Goal: Information Seeking & Learning: Learn about a topic

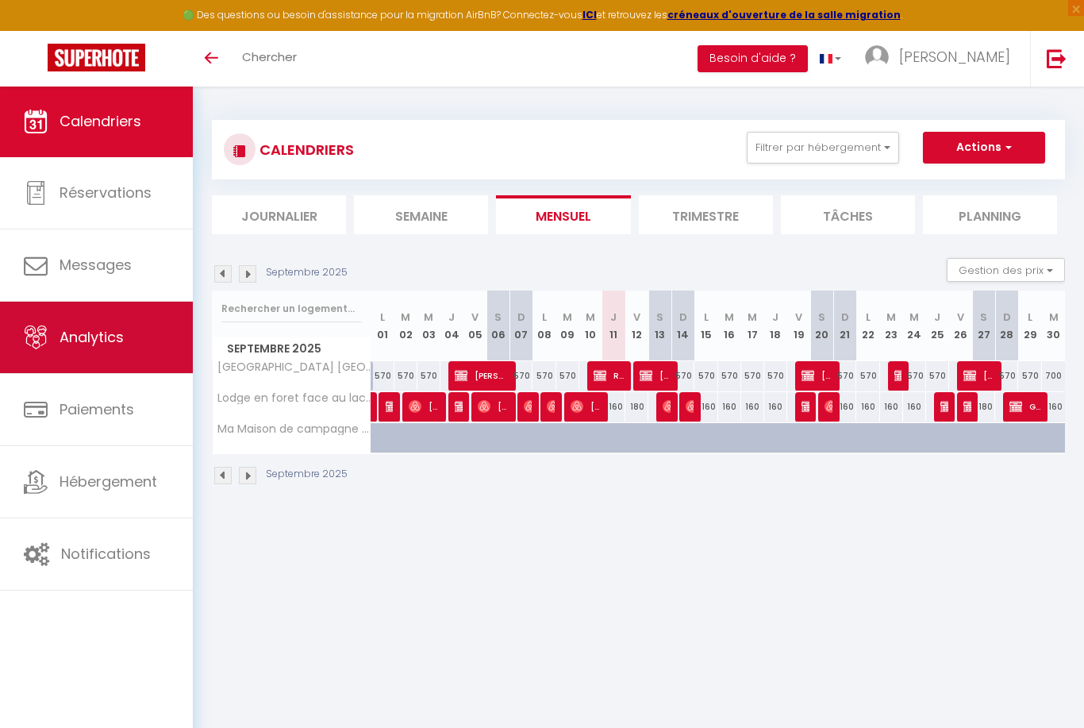
click at [95, 356] on link "Analytics" at bounding box center [96, 337] width 193 height 71
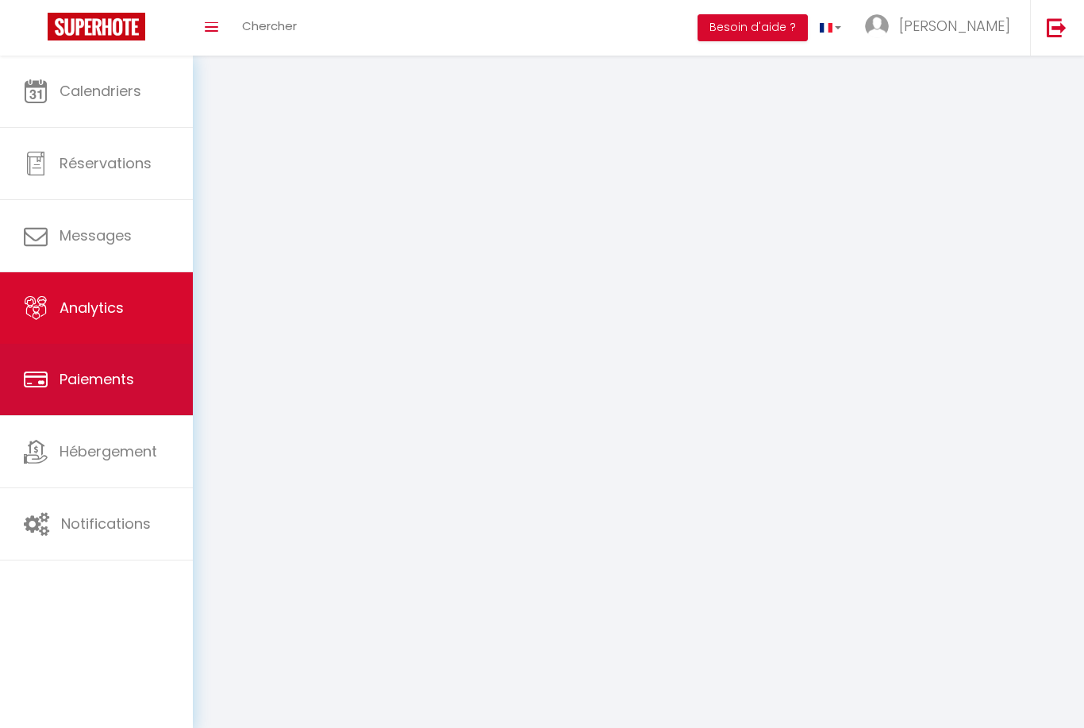
select select "2025"
select select "9"
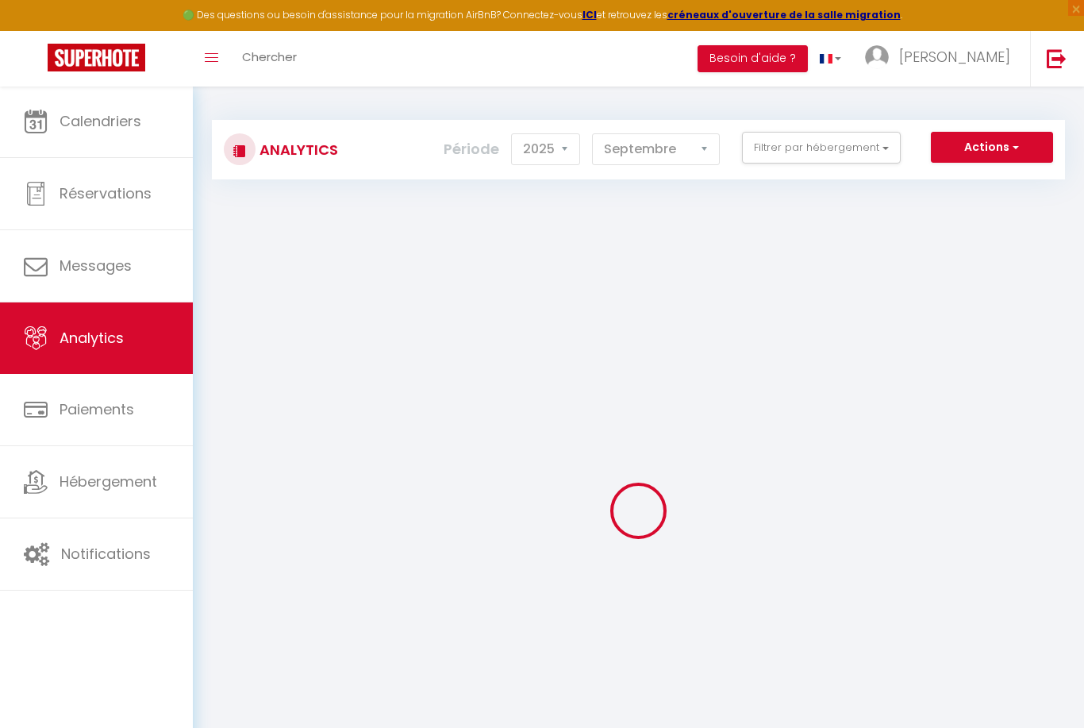
checkbox input "false"
checkbox spa "false"
checkbox privatif "false"
checkbox piscine\ "false"
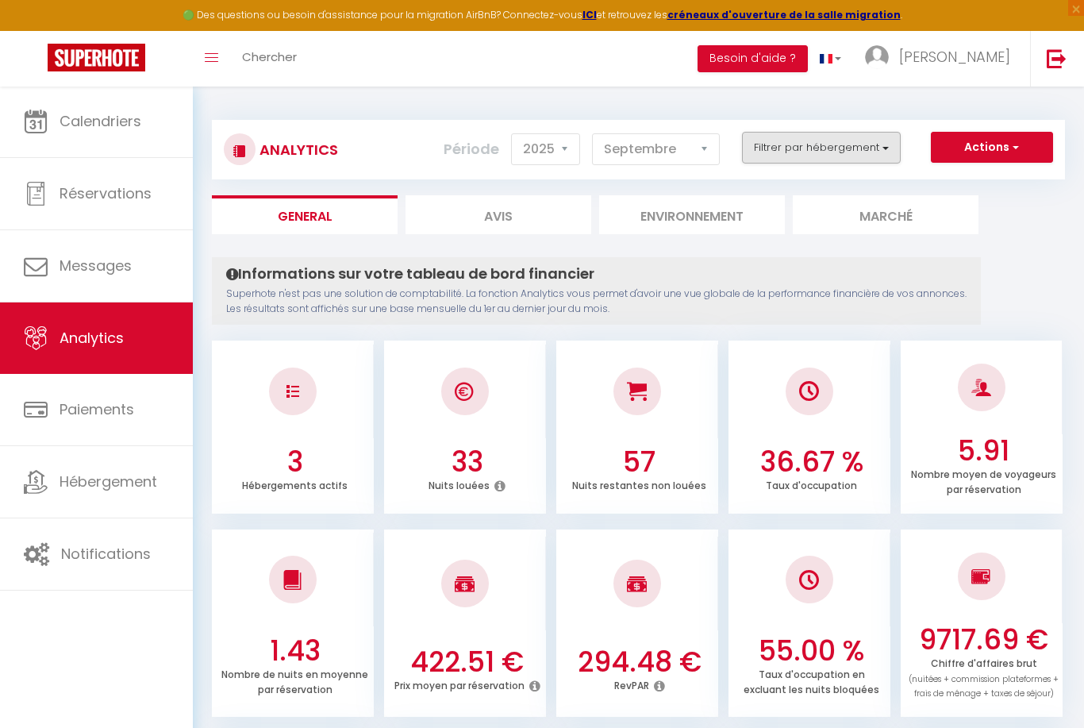
click at [817, 156] on button "Filtrer par hébergement" at bounding box center [821, 148] width 159 height 32
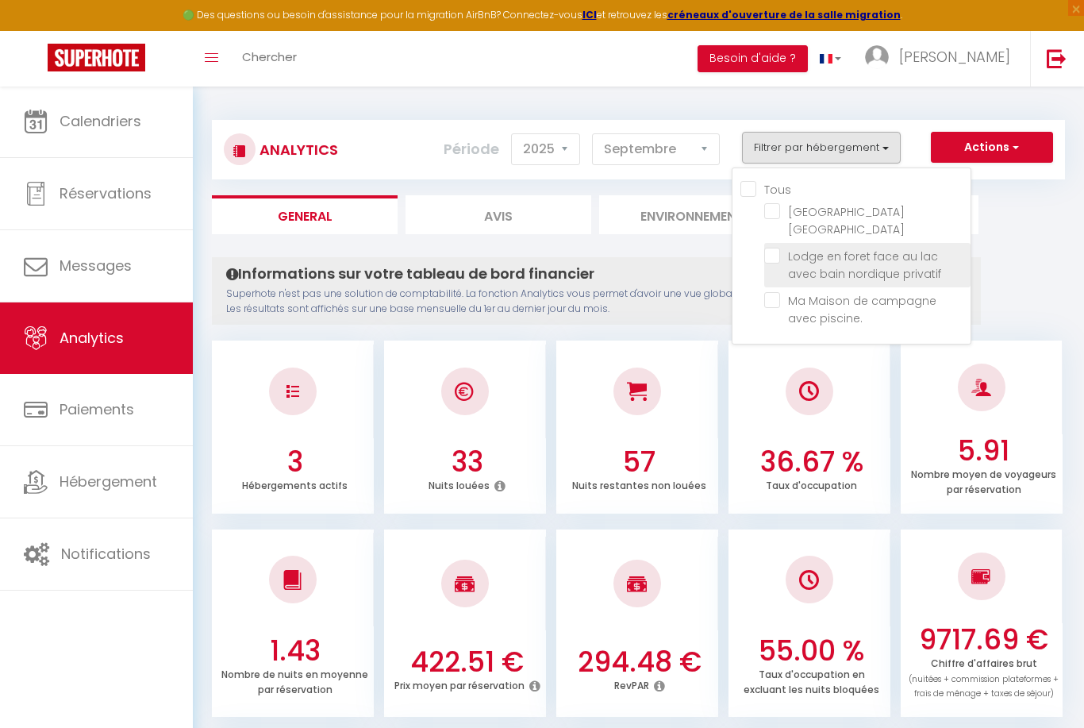
click at [777, 259] on privatif "checkbox" at bounding box center [867, 256] width 206 height 16
checkbox privatif "true"
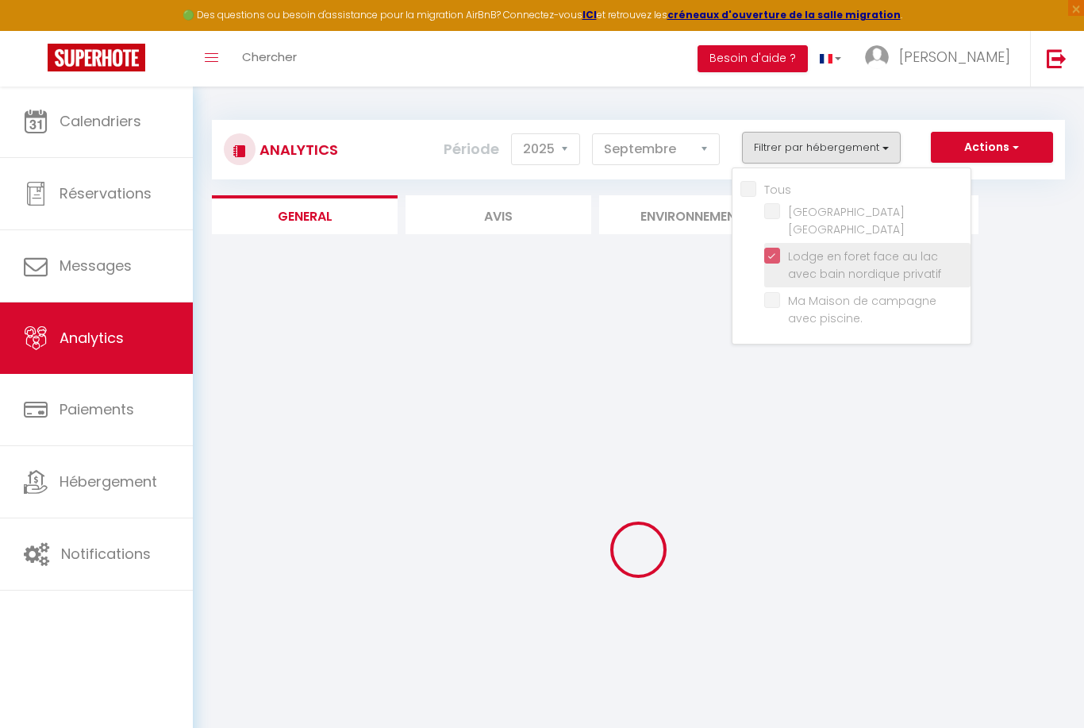
checkbox spa "false"
checkbox piscine\ "false"
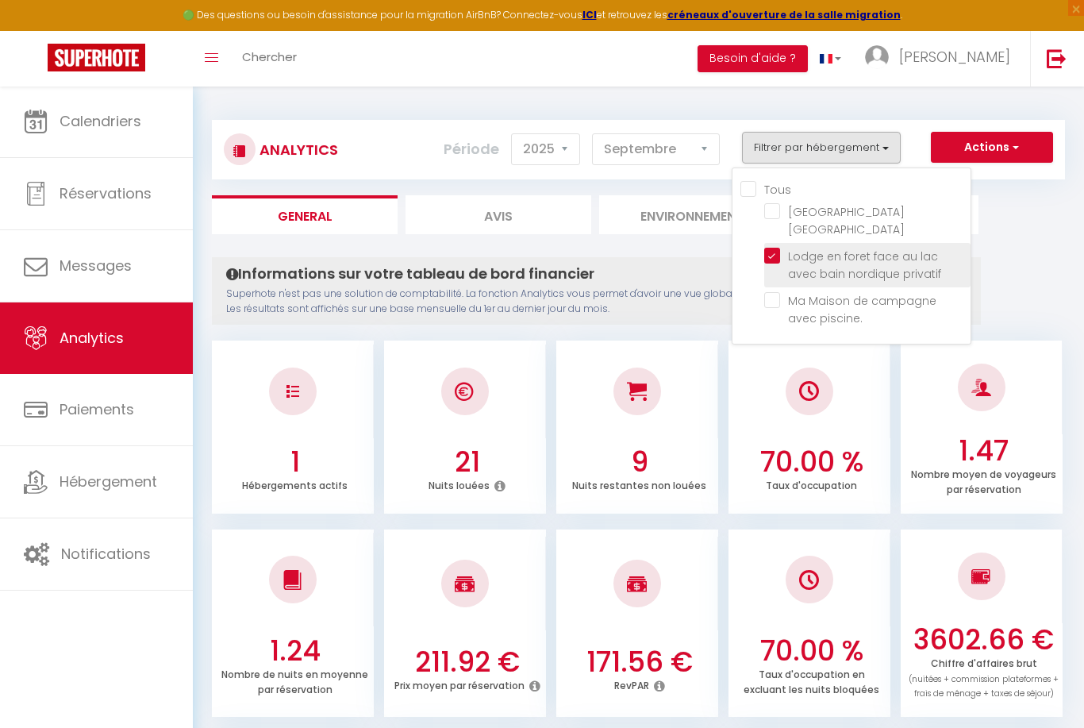
checkbox spa "false"
checkbox piscine\ "false"
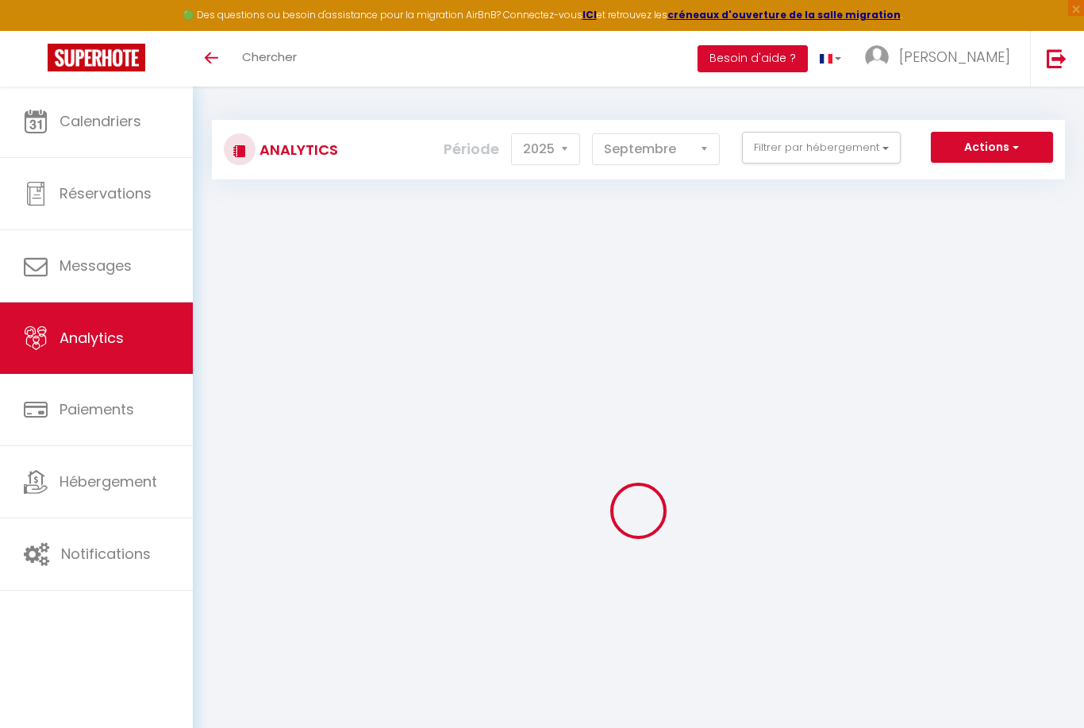
select select "2025"
select select "9"
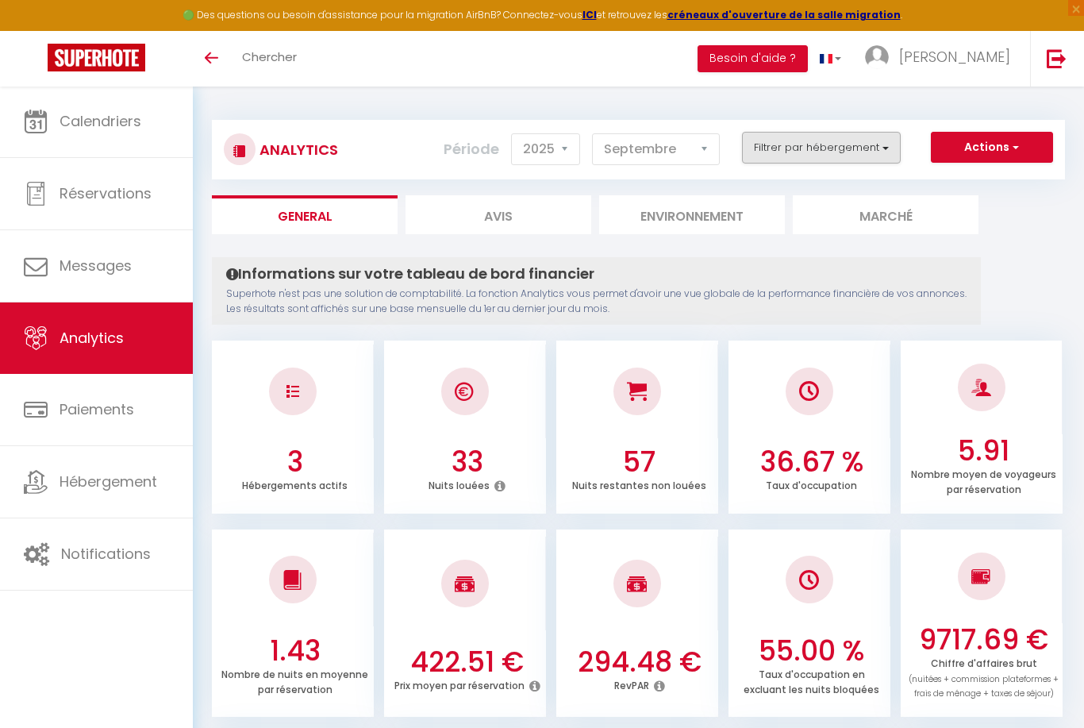
click at [851, 155] on button "Filtrer par hébergement" at bounding box center [821, 148] width 159 height 32
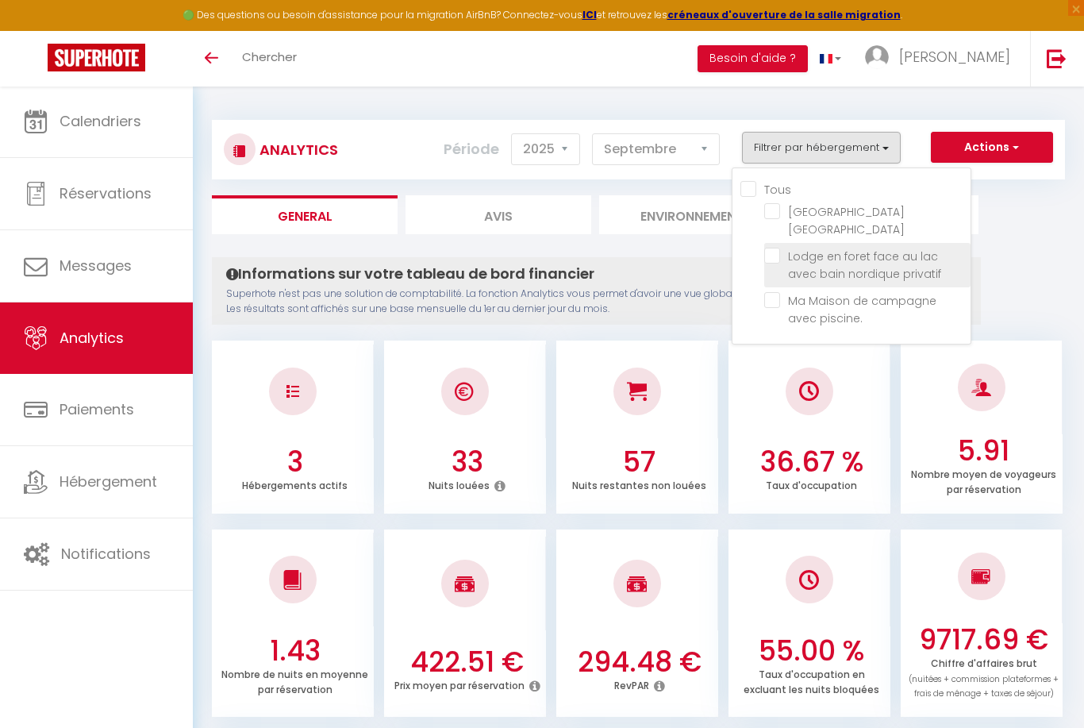
click at [774, 259] on privatif "checkbox" at bounding box center [867, 256] width 206 height 16
checkbox privatif "true"
checkbox spa "false"
checkbox piscine\ "false"
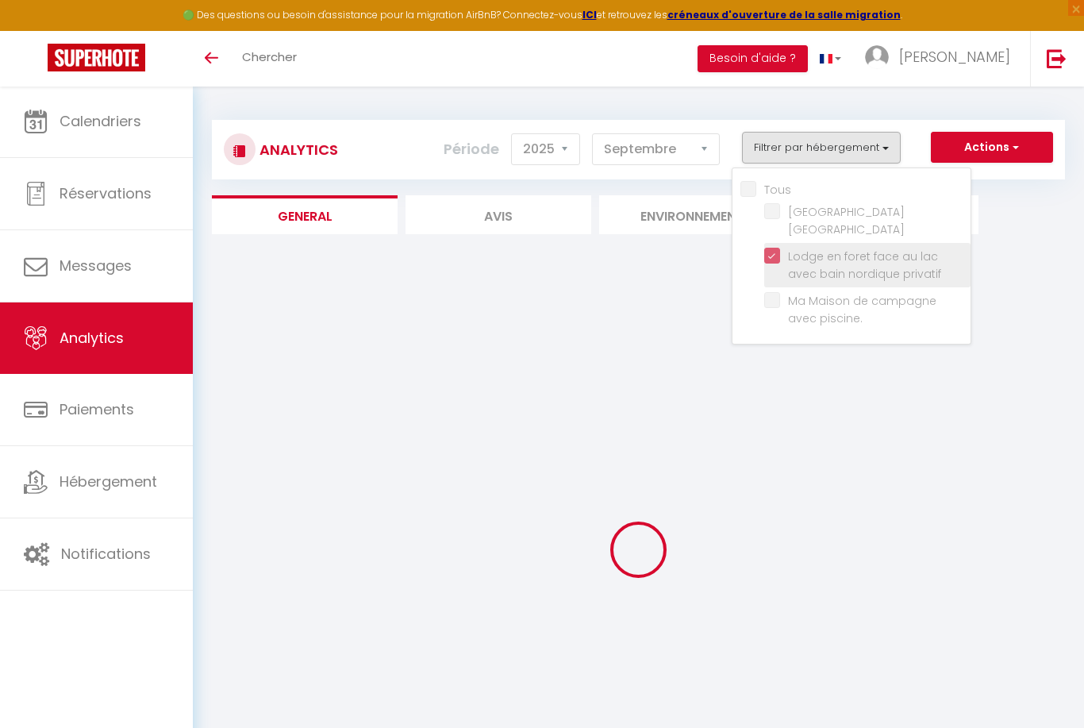
checkbox spa "false"
checkbox piscine\ "false"
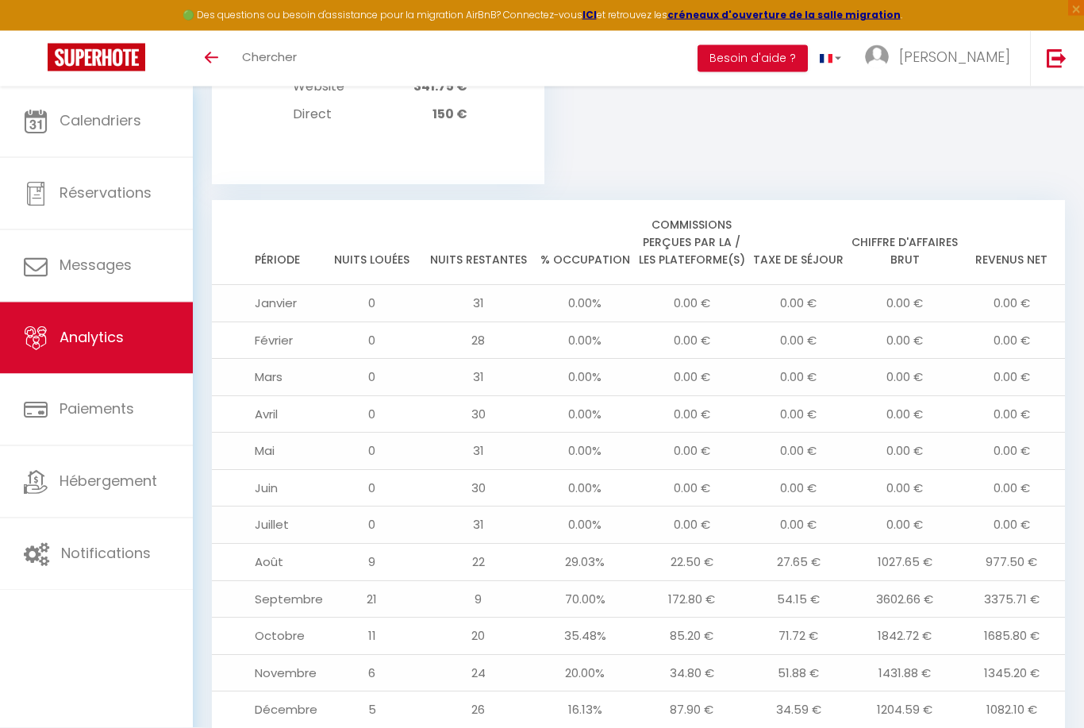
scroll to position [1622, 0]
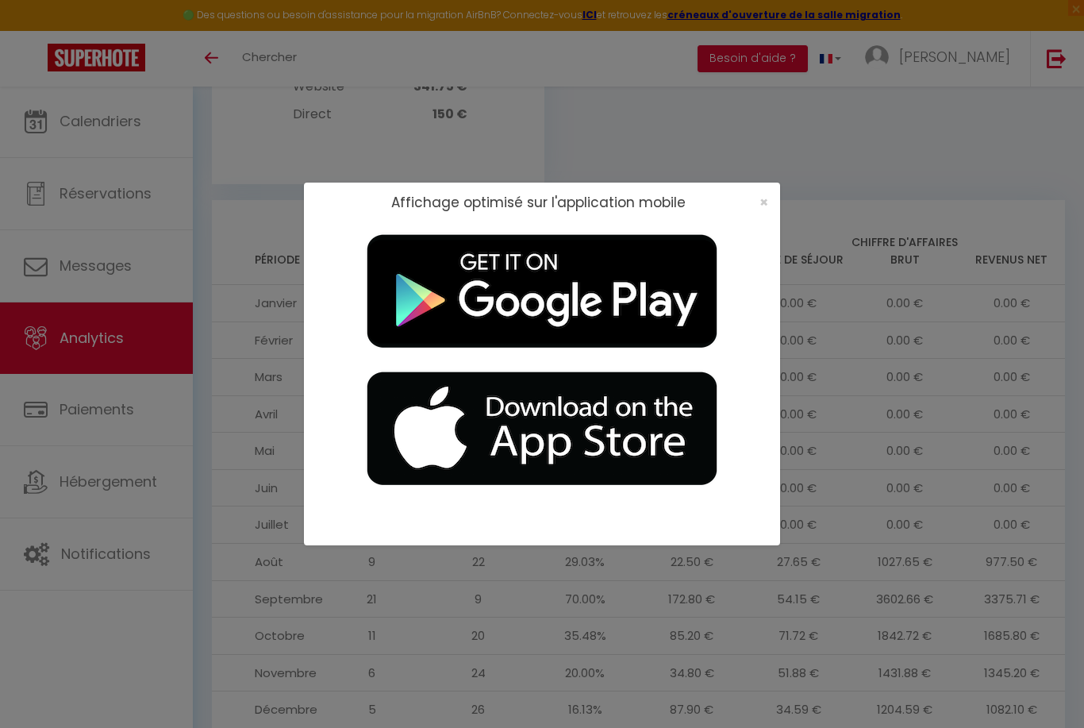
drag, startPoint x: 30, startPoint y: 200, endPoint x: 82, endPoint y: 163, distance: 63.6
click at [37, 194] on div "Affichage optimisé sur l'application mobile ×" at bounding box center [542, 364] width 1084 height 728
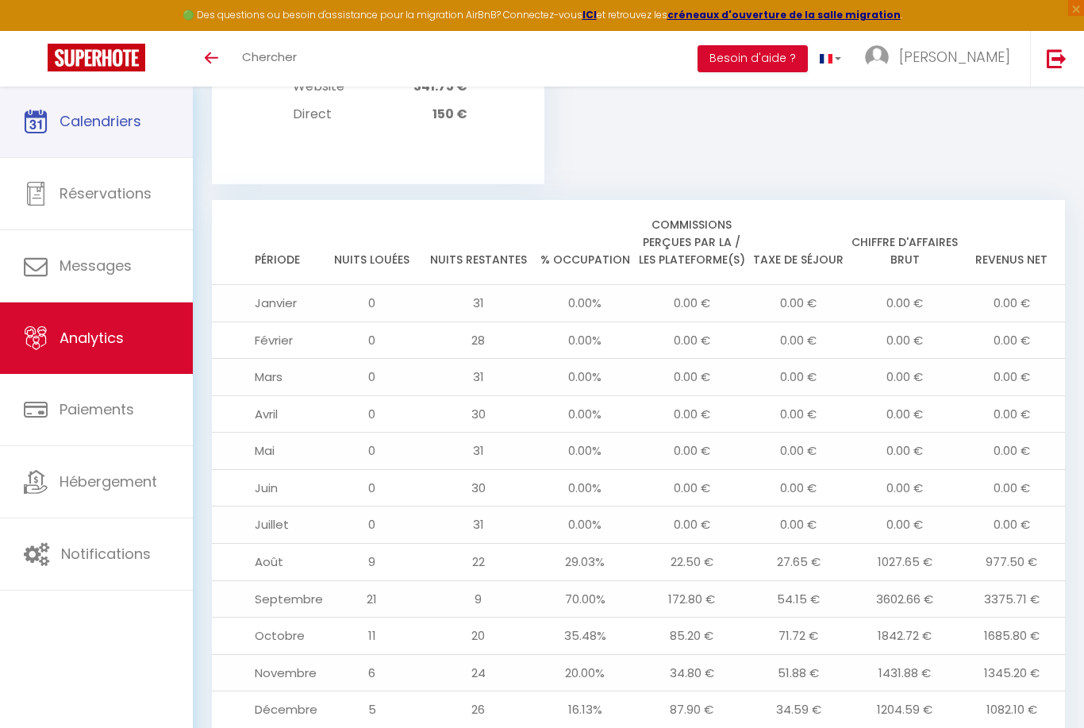
click at [95, 133] on link "Calendriers" at bounding box center [96, 121] width 193 height 71
